Goal: Information Seeking & Learning: Learn about a topic

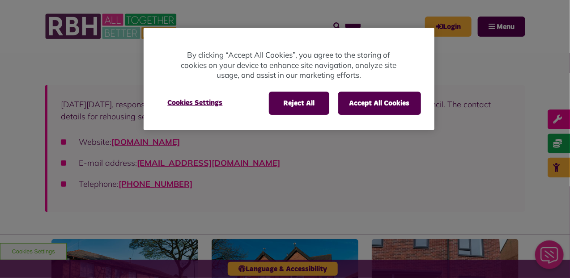
scroll to position [157, 0]
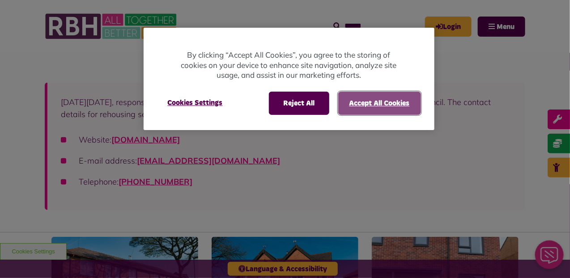
click at [380, 99] on button "Accept All Cookies" at bounding box center [379, 103] width 83 height 23
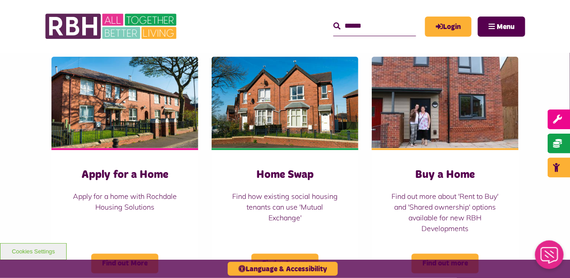
scroll to position [335, 0]
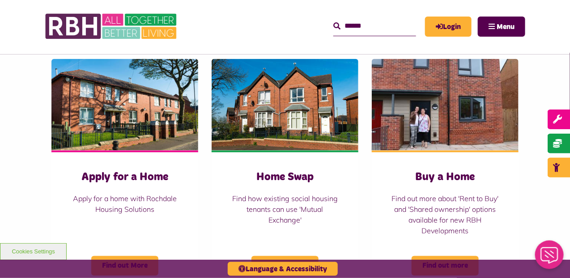
click at [333, 28] on input "Search" at bounding box center [374, 26] width 83 height 19
type input "*********"
click at [333, 26] on icon "submit" at bounding box center [336, 25] width 7 height 7
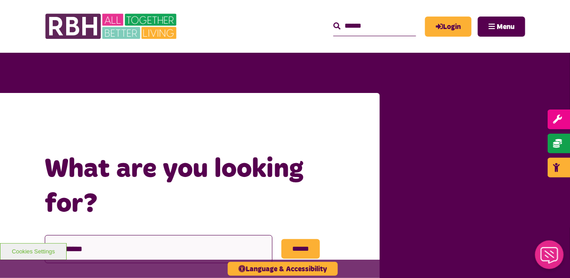
click at [58, 235] on input "*********" at bounding box center [159, 249] width 228 height 28
type input "**********"
click at [298, 239] on input "******" at bounding box center [300, 249] width 38 height 20
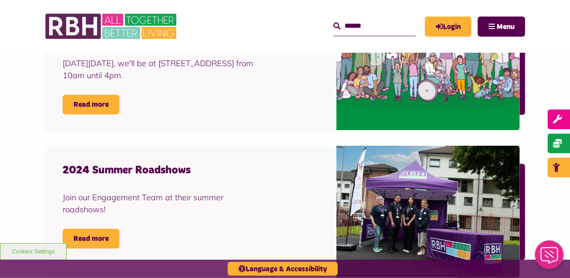
scroll to position [948, 0]
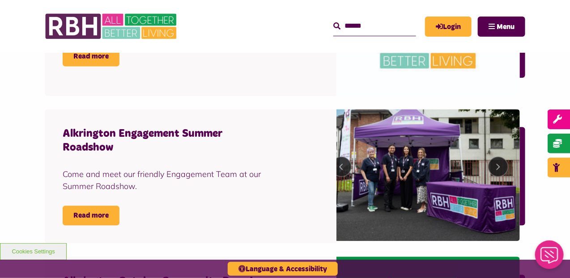
click at [236, 203] on div "Alkrington Engagement Summer Roadshow Come and meet our friendly Engagement Tea…" at bounding box center [191, 177] width 292 height 134
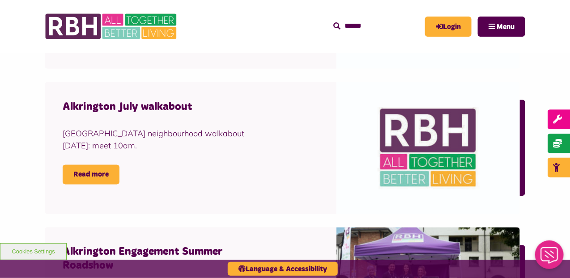
scroll to position [419, 0]
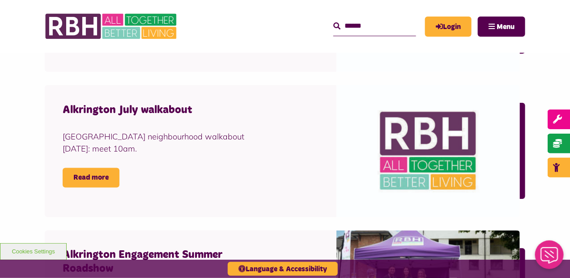
click at [207, 249] on h4 "Alkrington Engagement Summer Roadshow" at bounding box center [164, 263] width 202 height 28
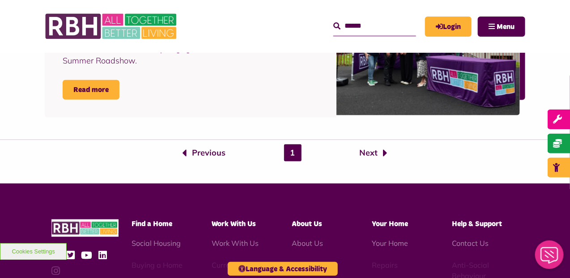
scroll to position [1402, 0]
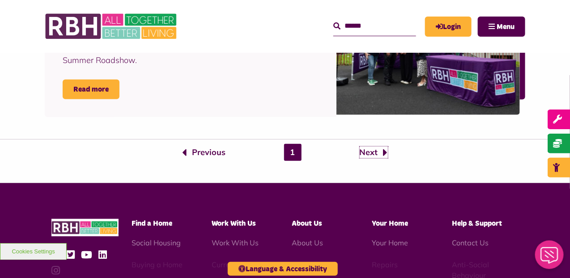
click at [380, 147] on link "Next" at bounding box center [374, 153] width 28 height 12
click at [360, 147] on link "Next" at bounding box center [374, 153] width 28 height 12
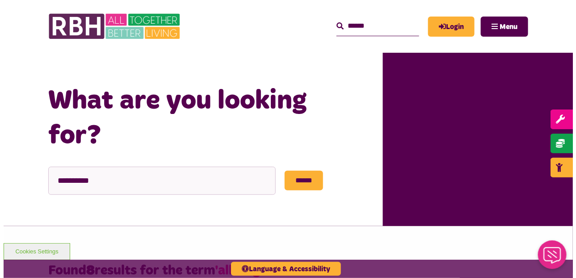
scroll to position [0, 0]
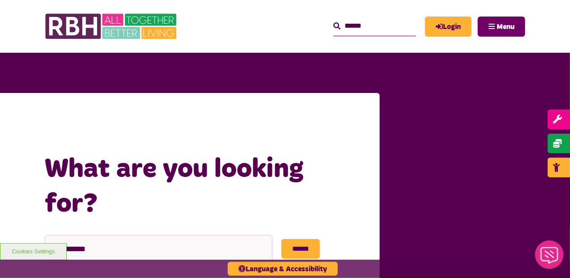
click at [503, 28] on span "Menu" at bounding box center [505, 26] width 18 height 7
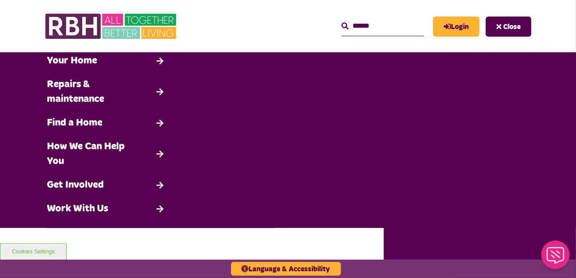
scroll to position [79, 0]
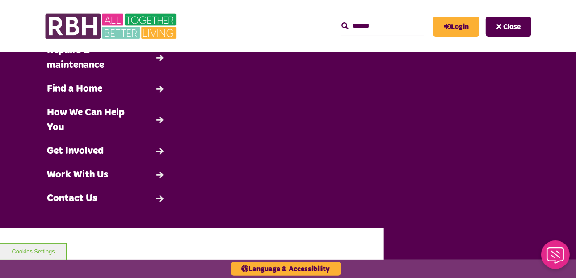
click at [342, 25] on input "Search" at bounding box center [383, 26] width 83 height 19
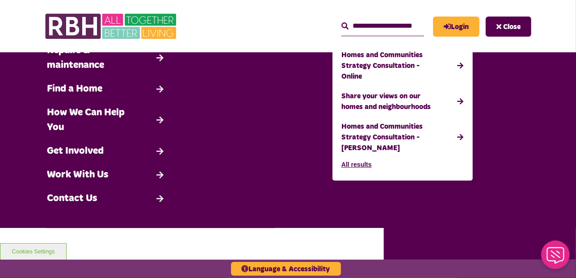
type input "**********"
click at [342, 21] on button "Search" at bounding box center [345, 26] width 7 height 11
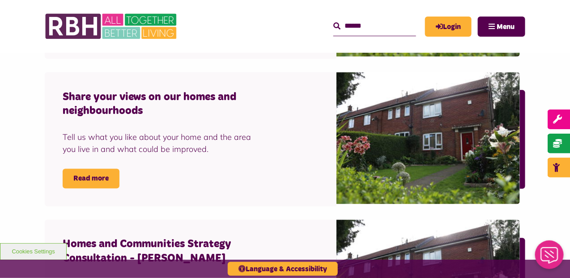
scroll to position [430, 0]
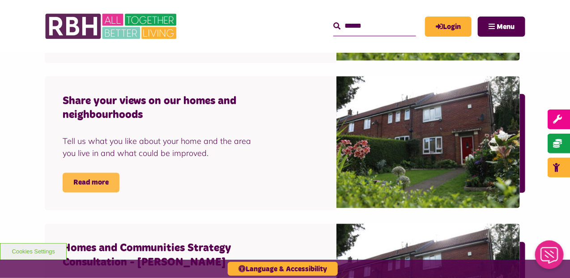
click at [95, 173] on link "Read more" at bounding box center [91, 183] width 57 height 20
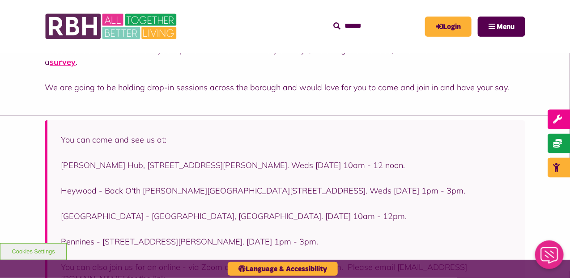
scroll to position [300, 0]
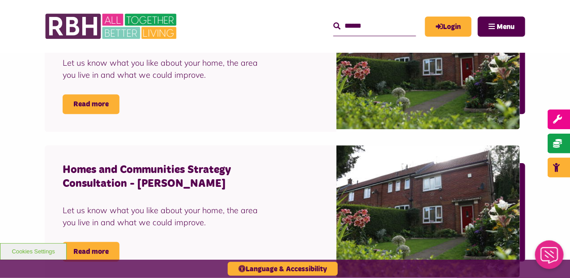
scroll to position [660, 0]
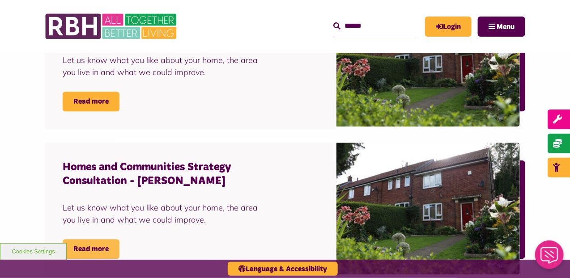
click at [104, 239] on link "Read more" at bounding box center [91, 249] width 57 height 20
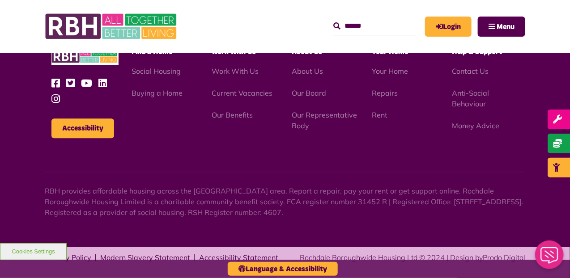
scroll to position [674, 0]
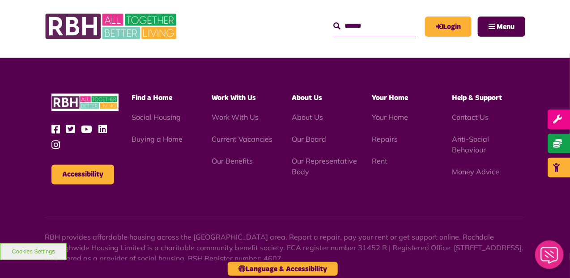
scroll to position [1695, 0]
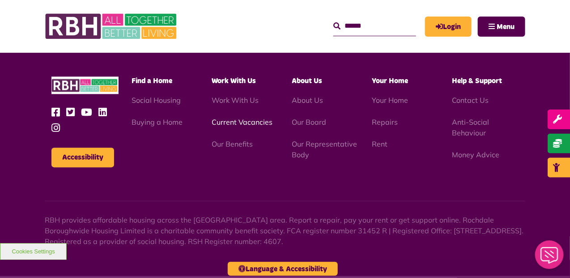
click at [253, 118] on link "Current Vacancies" at bounding box center [242, 122] width 61 height 9
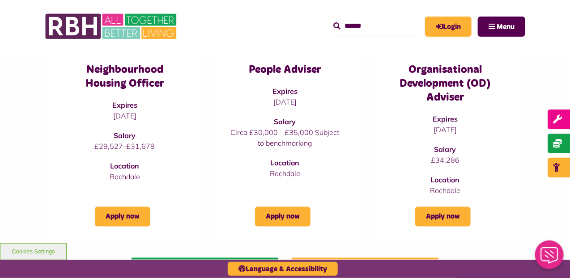
scroll to position [358, 0]
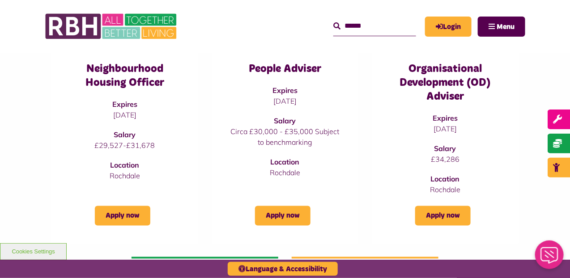
click at [270, 210] on link "Apply now" at bounding box center [282, 216] width 55 height 20
click at [500, 31] on button "Menu" at bounding box center [501, 27] width 47 height 20
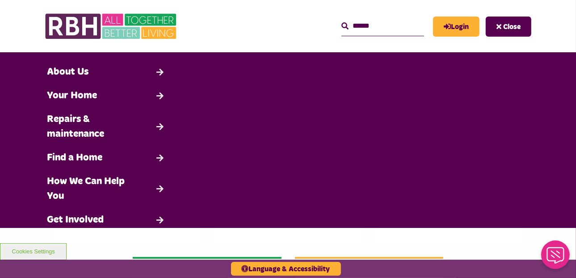
scroll to position [9, 0]
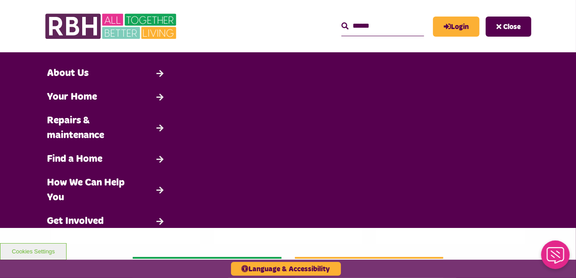
click at [161, 127] on link "Repairs & maintenance" at bounding box center [106, 128] width 128 height 38
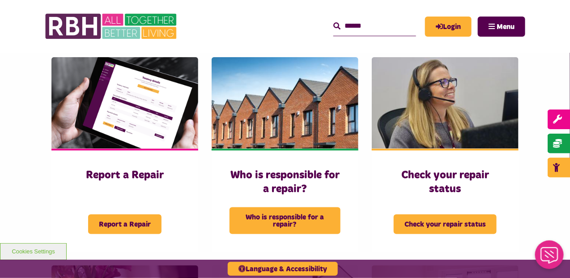
scroll to position [293, 0]
